Goal: Navigation & Orientation: Find specific page/section

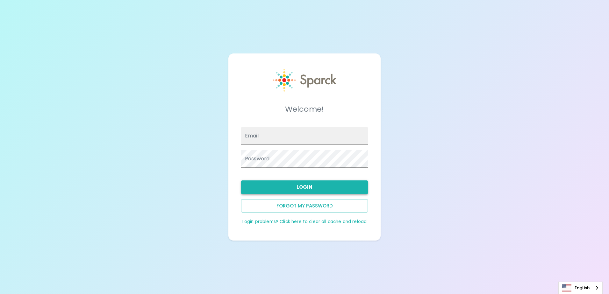
type input "[EMAIL_ADDRESS][DOMAIN_NAME]"
click at [292, 185] on button "Login" at bounding box center [304, 186] width 127 height 13
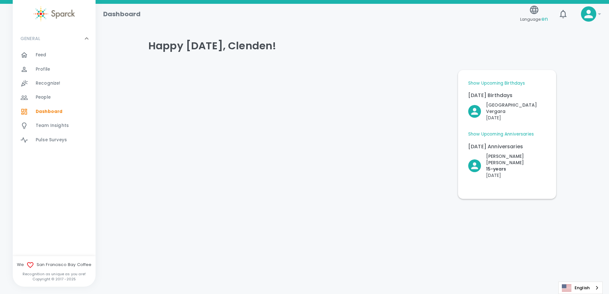
click at [500, 80] on div "Show Upcoming Birthdays [DATE] Birthdays [PERSON_NAME] [DEMOGRAPHIC_DATA] Upcom…" at bounding box center [506, 135] width 83 height 114
click at [500, 81] on link "Show Upcoming Birthdays" at bounding box center [496, 83] width 57 height 6
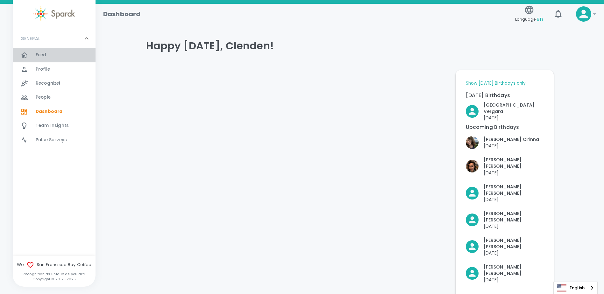
click at [47, 55] on div "Feed 0" at bounding box center [66, 55] width 60 height 9
